Goal: Find specific page/section: Find specific page/section

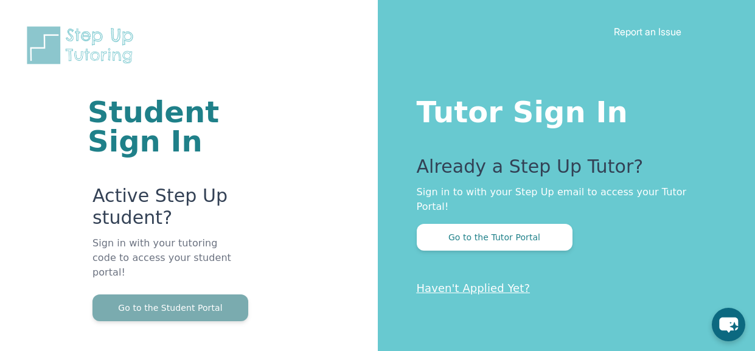
click at [163, 295] on button "Go to the Student Portal" at bounding box center [171, 308] width 156 height 27
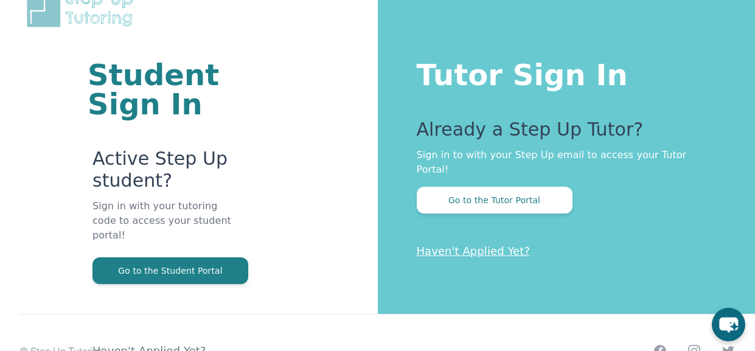
scroll to position [40, 0]
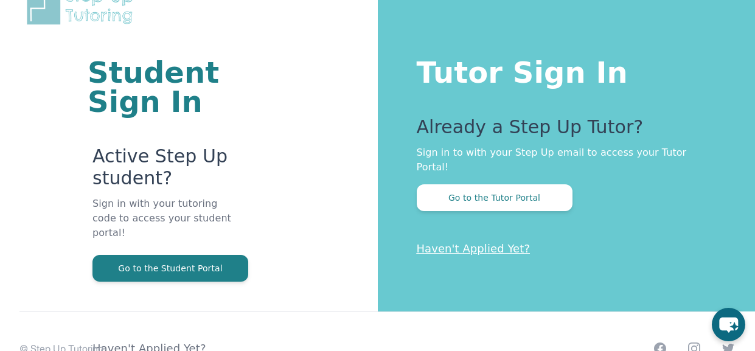
click at [168, 282] on p "Haven't Applied Yet?" at bounding box center [162, 319] width 139 height 75
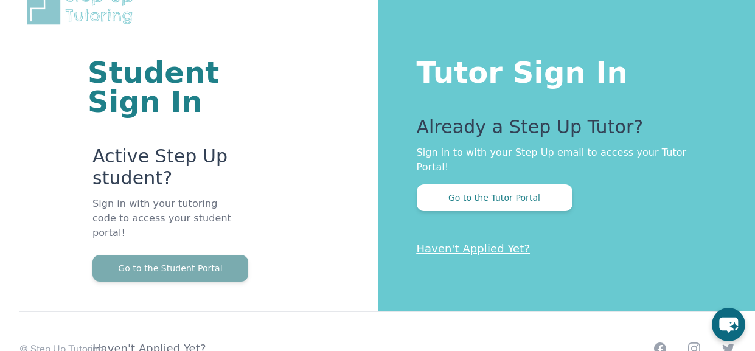
click at [161, 260] on button "Go to the Student Portal" at bounding box center [171, 268] width 156 height 27
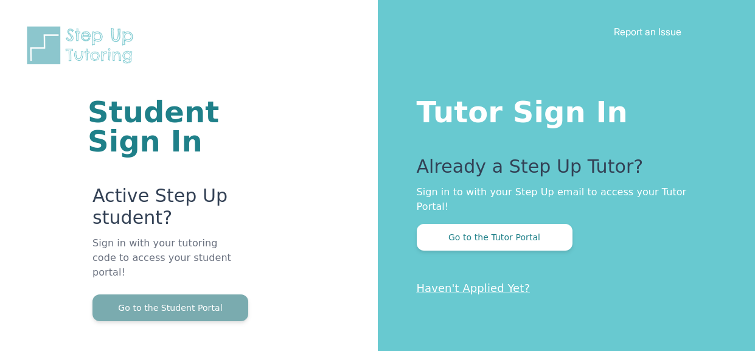
click at [167, 302] on button "Go to the Student Portal" at bounding box center [171, 308] width 156 height 27
click at [166, 295] on button "Go to the Student Portal" at bounding box center [171, 308] width 156 height 27
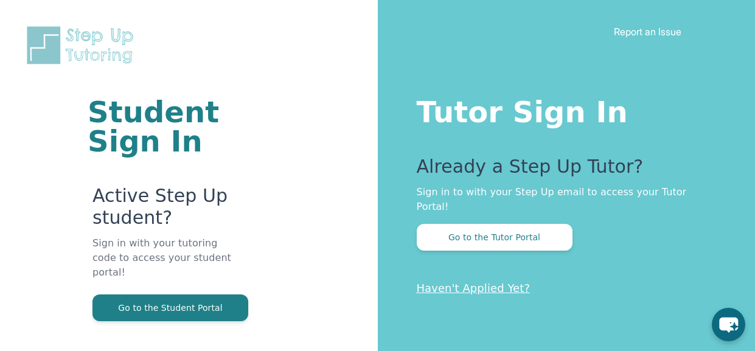
click at [195, 271] on p "Sign in with your tutoring code to access your student portal!" at bounding box center [162, 265] width 139 height 58
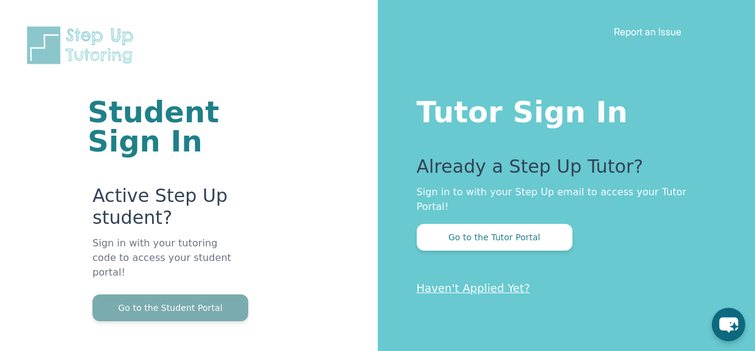
click at [205, 295] on button "Go to the Student Portal" at bounding box center [171, 308] width 156 height 27
